Goal: Find specific page/section: Find specific page/section

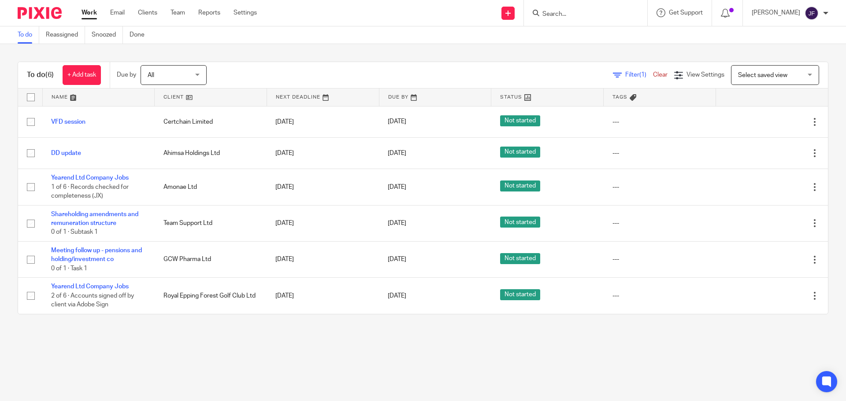
click at [576, 16] on input "Search" at bounding box center [581, 15] width 79 height 8
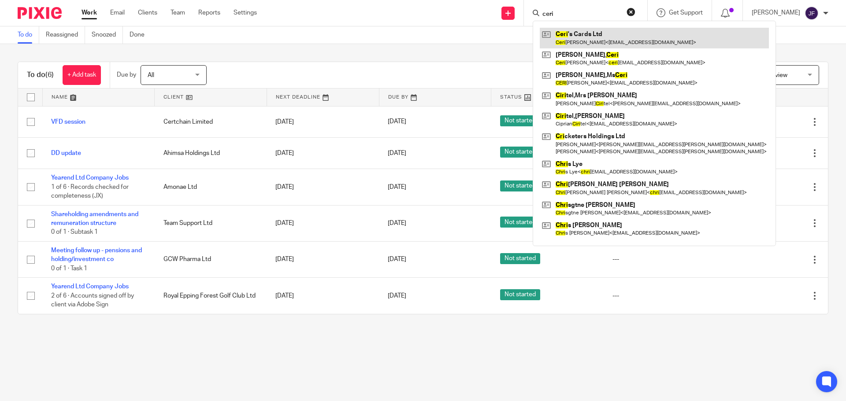
type input "ceri"
click at [586, 30] on link at bounding box center [654, 38] width 229 height 20
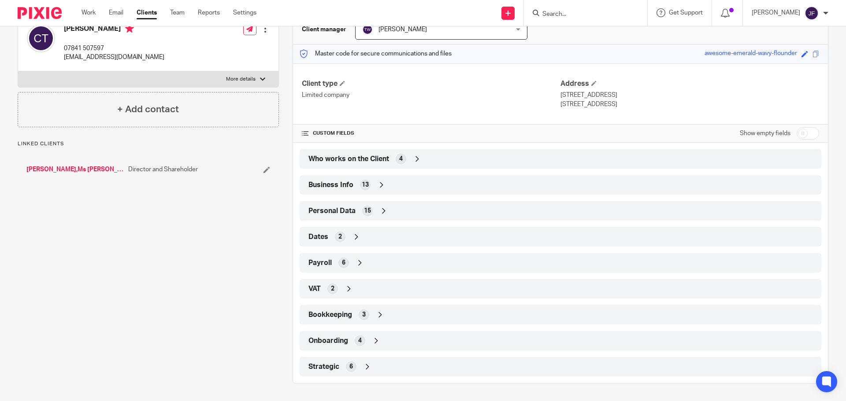
click at [343, 370] on div "Strategic 6" at bounding box center [560, 367] width 508 height 15
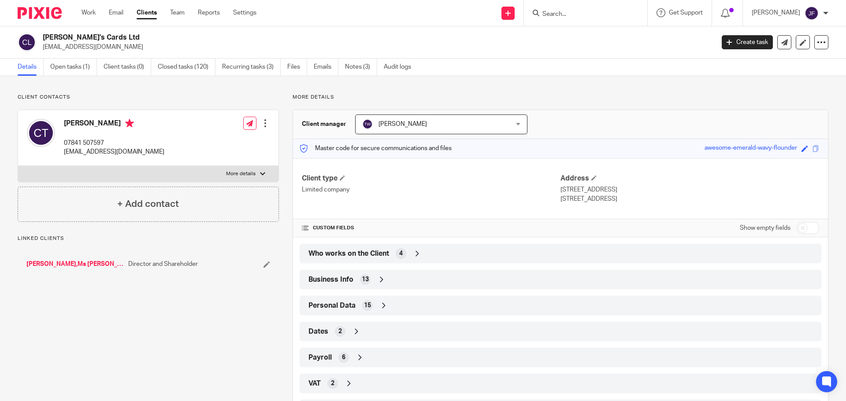
click at [46, 9] on img at bounding box center [40, 13] width 44 height 12
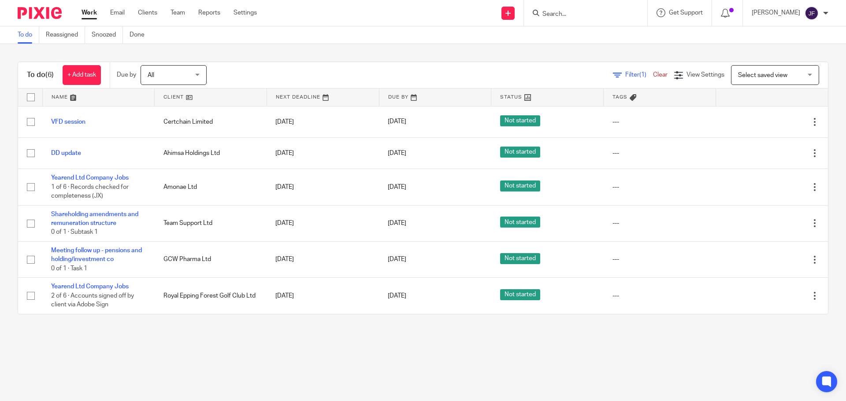
click at [356, 51] on div "To do (6) + Add task Due by All All Today Tomorrow This week Next week This mon…" at bounding box center [423, 188] width 846 height 288
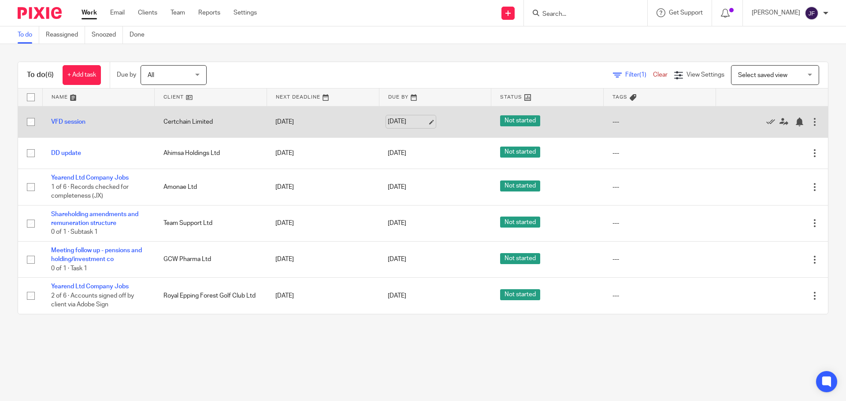
click at [401, 119] on link "19 Sep 2025" at bounding box center [408, 121] width 40 height 9
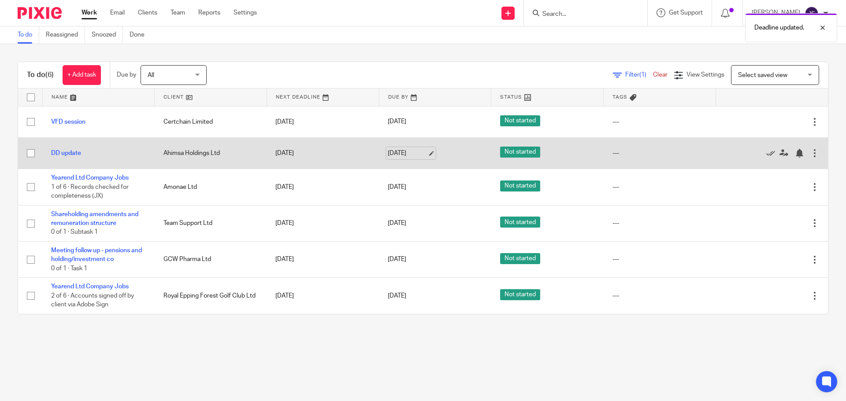
click at [407, 149] on link "19 Sep 2025" at bounding box center [408, 153] width 40 height 9
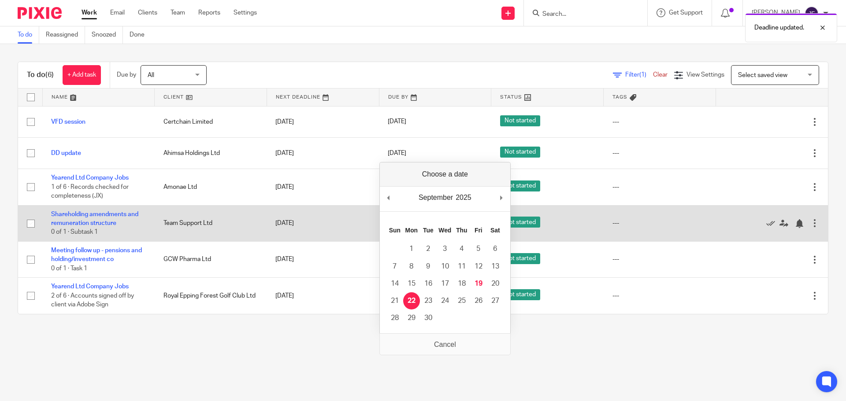
drag, startPoint x: 414, startPoint y: 296, endPoint x: 400, endPoint y: 234, distance: 63.3
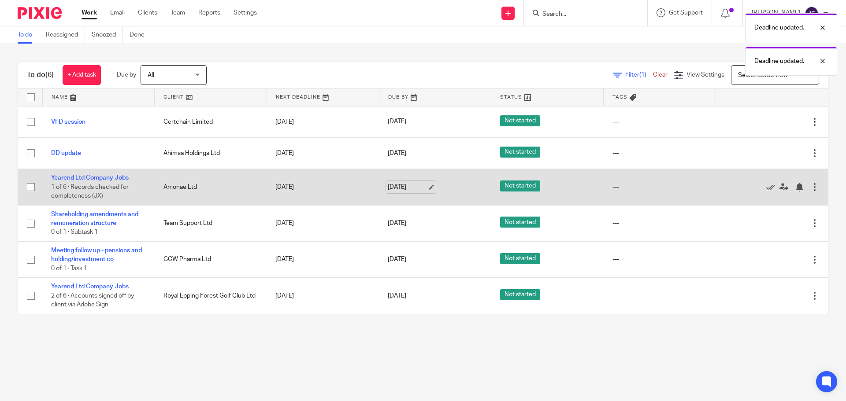
click at [408, 187] on link "19 Sep 2025" at bounding box center [408, 187] width 40 height 9
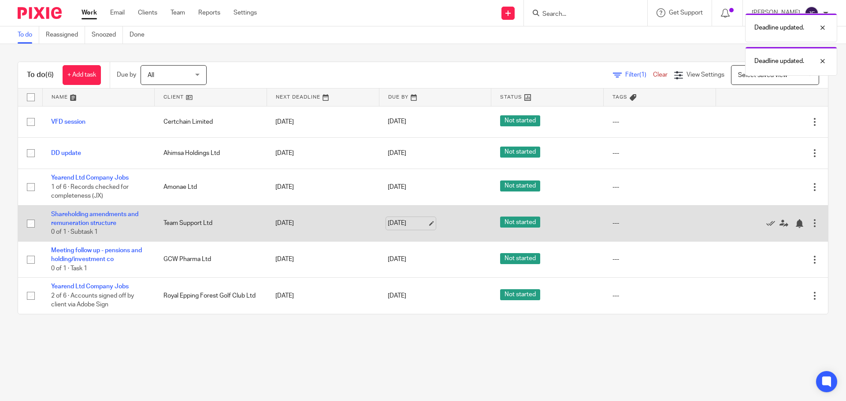
click at [393, 223] on link "19 Sep 2025" at bounding box center [408, 223] width 40 height 9
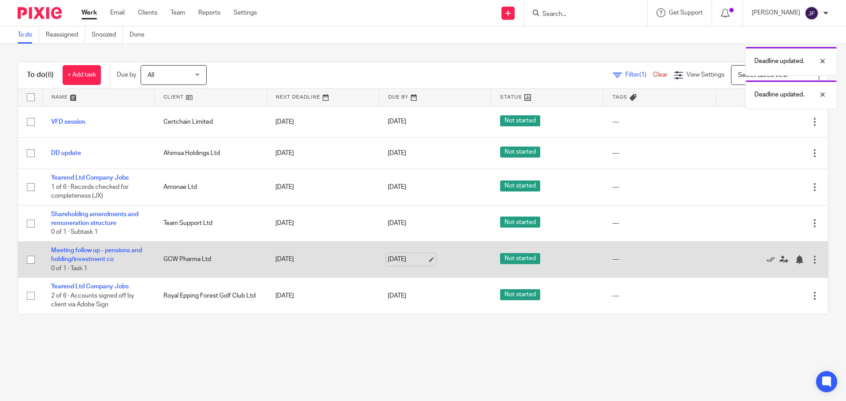
click at [404, 260] on link "19 Sep 2025" at bounding box center [408, 259] width 40 height 9
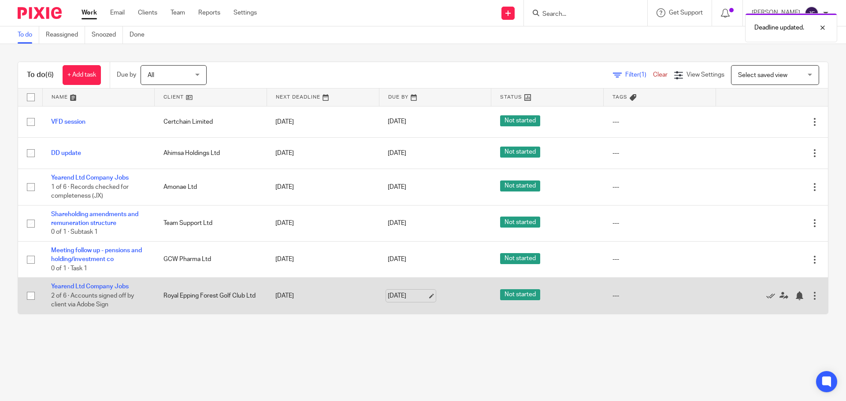
click at [397, 293] on link "19 Oct 2025" at bounding box center [408, 296] width 40 height 9
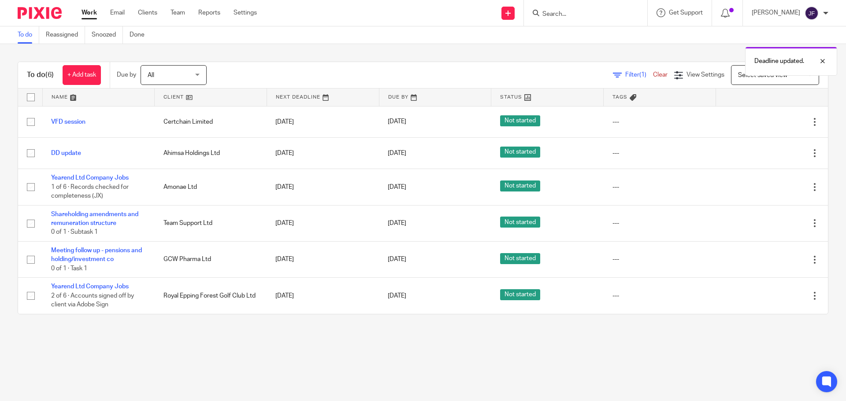
click at [348, 334] on main "To do Reassigned Snoozed Done To do (6) + Add task Due by All All Today Tomorro…" at bounding box center [423, 200] width 846 height 401
click at [25, 11] on img at bounding box center [40, 13] width 44 height 12
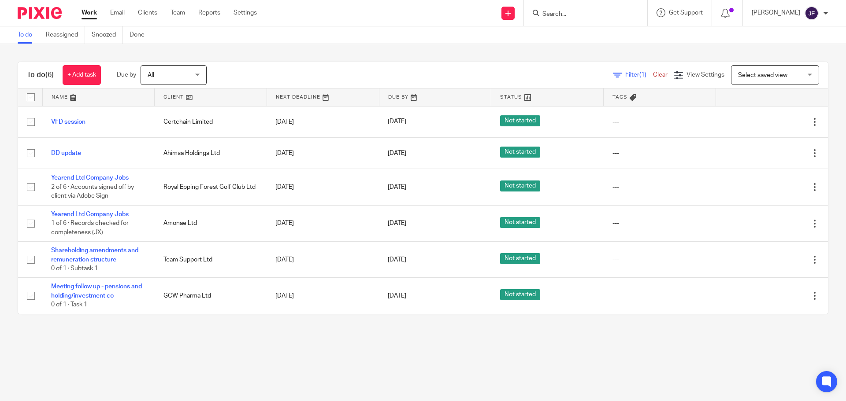
click at [588, 17] on input "Search" at bounding box center [581, 15] width 79 height 8
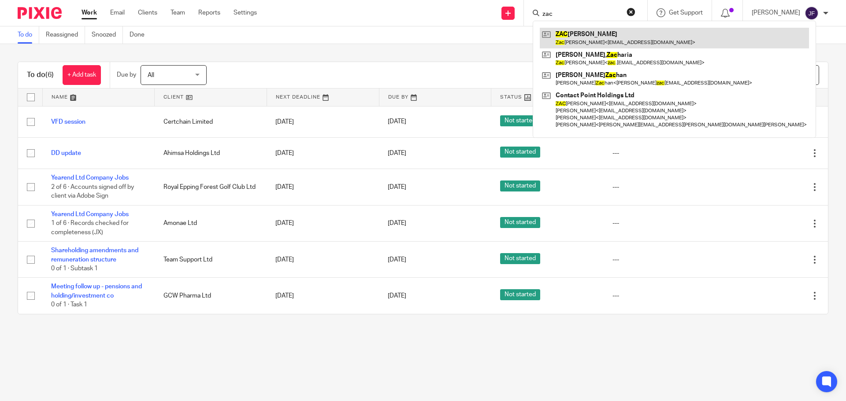
type input "zac"
click at [595, 42] on link at bounding box center [674, 38] width 269 height 20
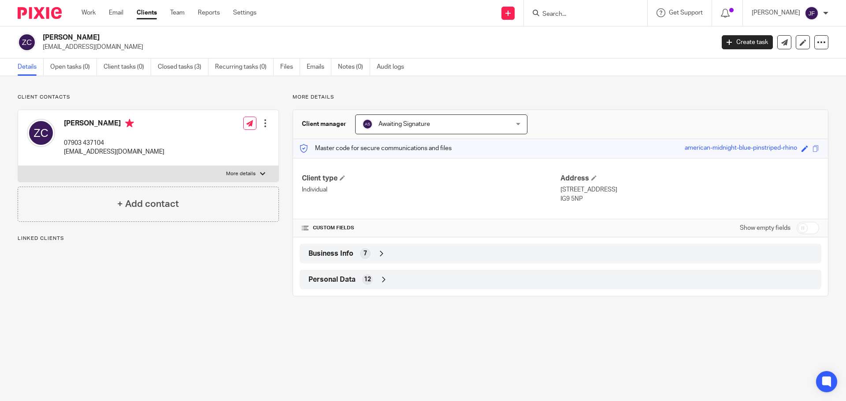
click at [383, 249] on icon at bounding box center [381, 253] width 9 height 9
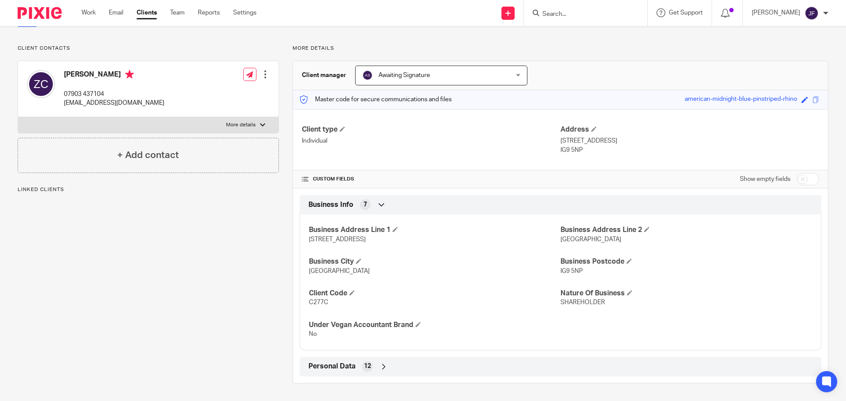
click at [362, 367] on div "12" at bounding box center [367, 367] width 11 height 11
